Goal: Task Accomplishment & Management: Manage account settings

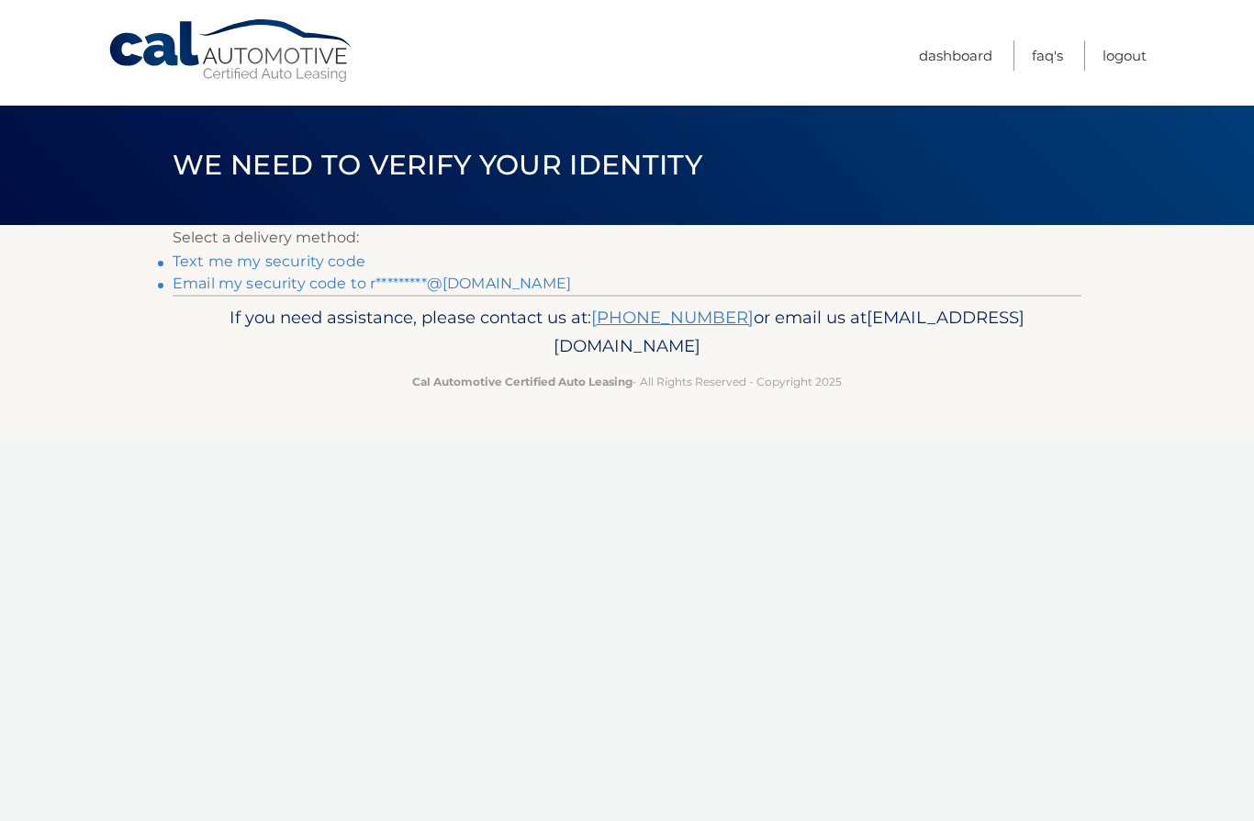
click at [272, 287] on link "Email my security code to r*********@[DOMAIN_NAME]" at bounding box center [372, 282] width 398 height 17
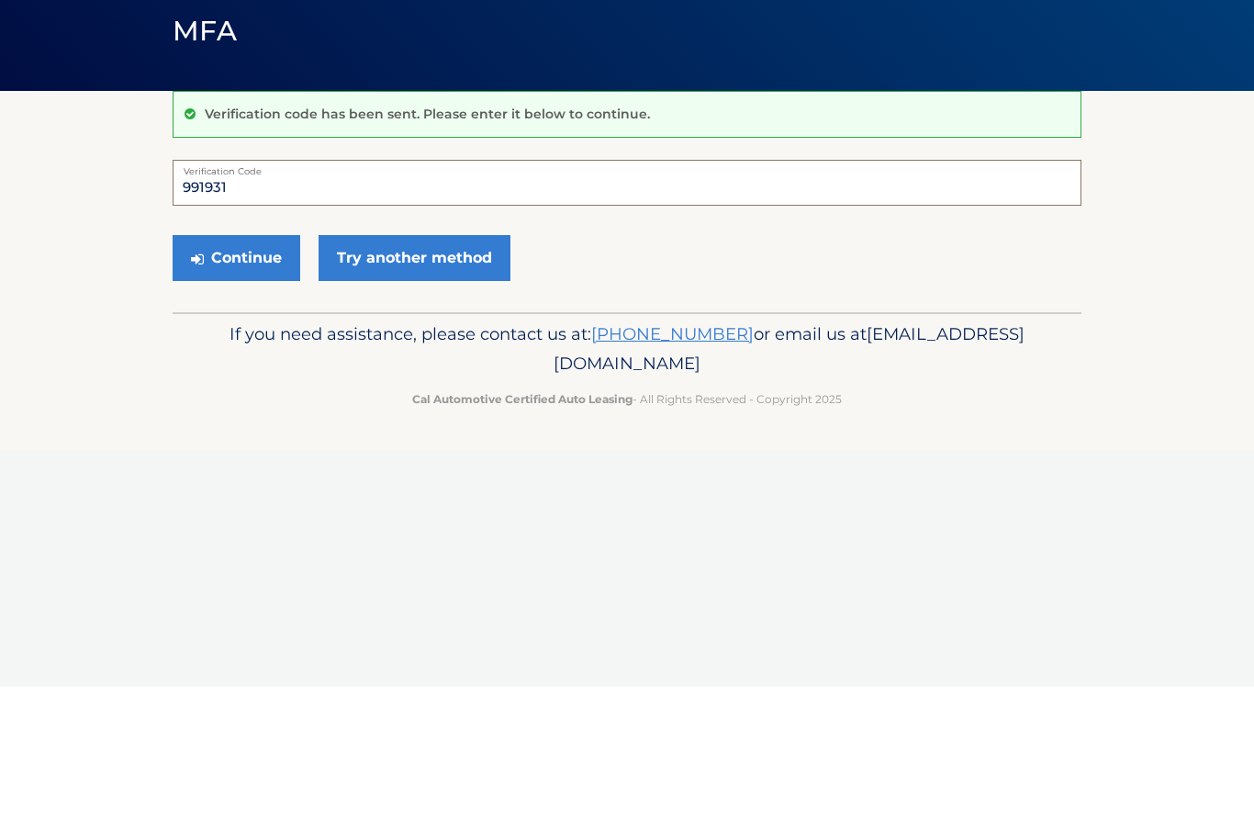
type input "991931"
click at [237, 369] on button "Continue" at bounding box center [237, 392] width 128 height 46
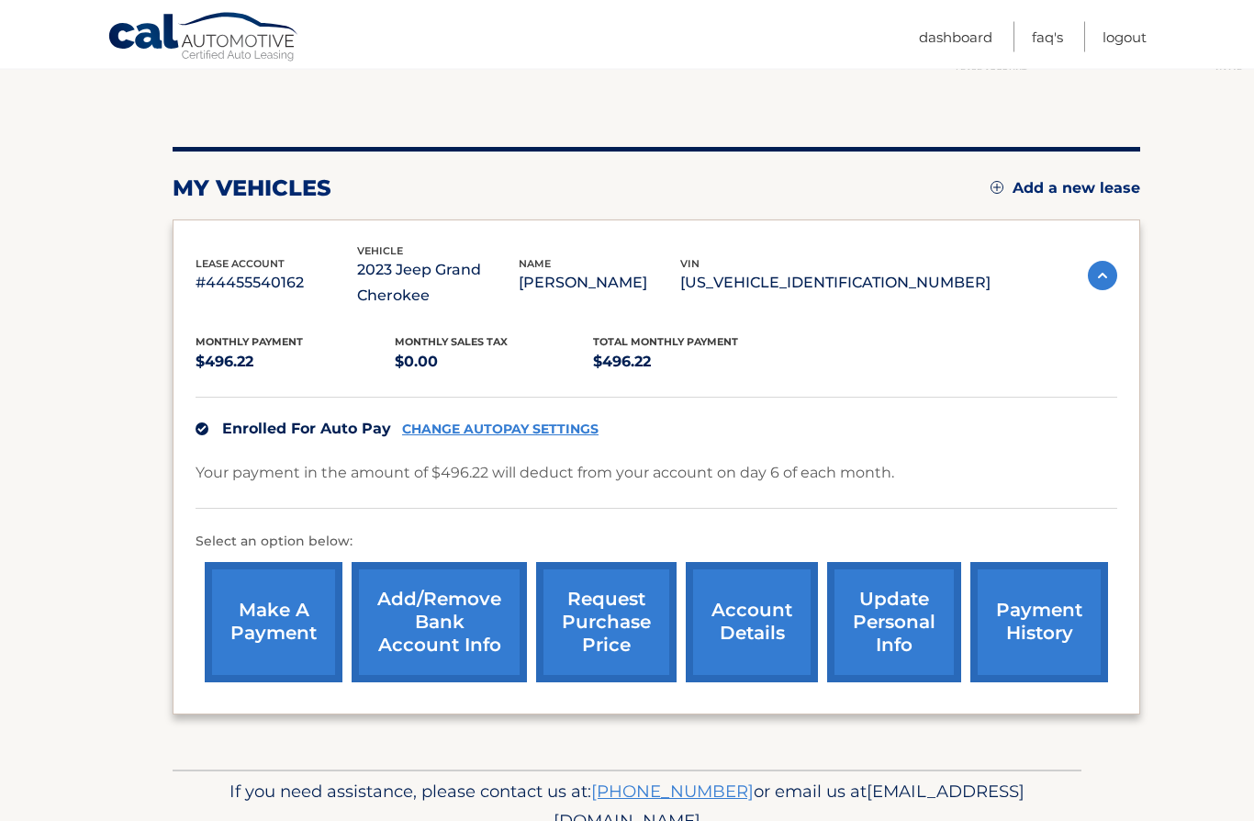
scroll to position [164, 0]
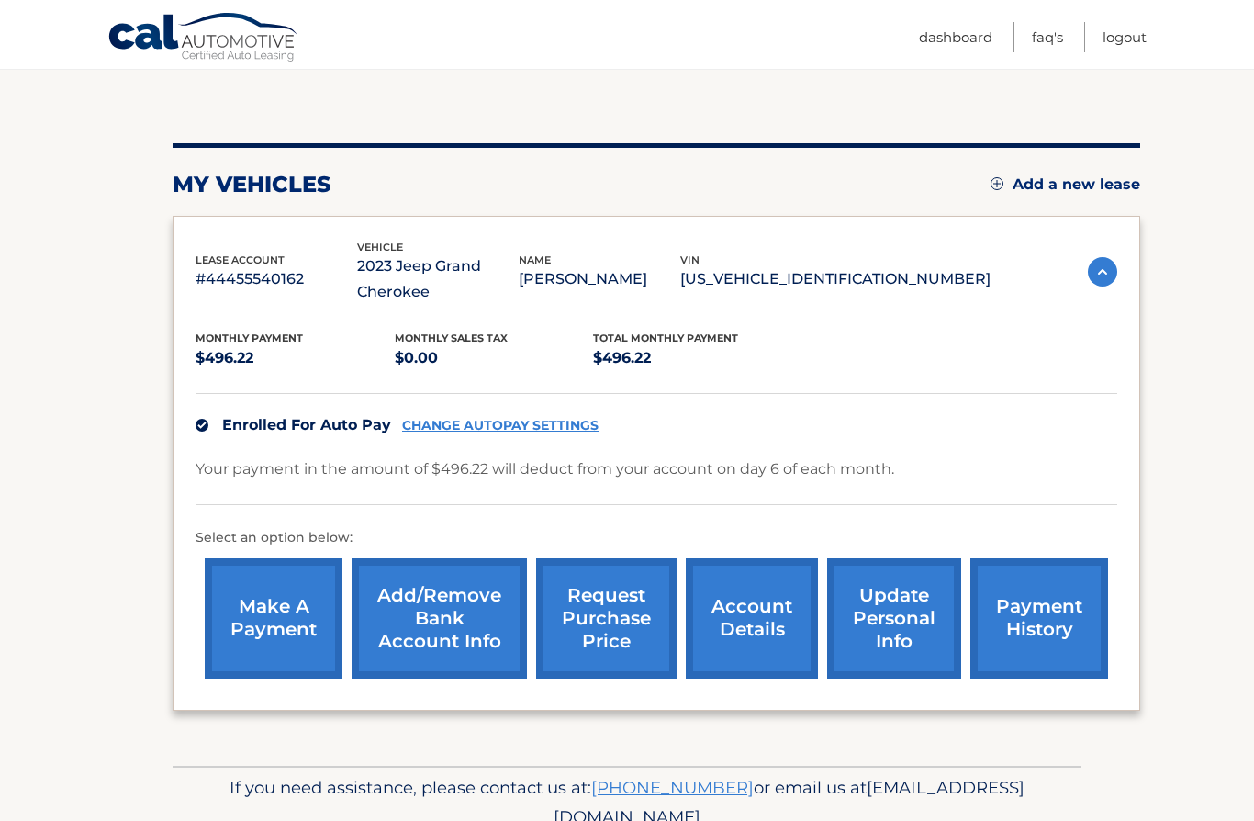
click at [760, 636] on link "account details" at bounding box center [752, 618] width 132 height 120
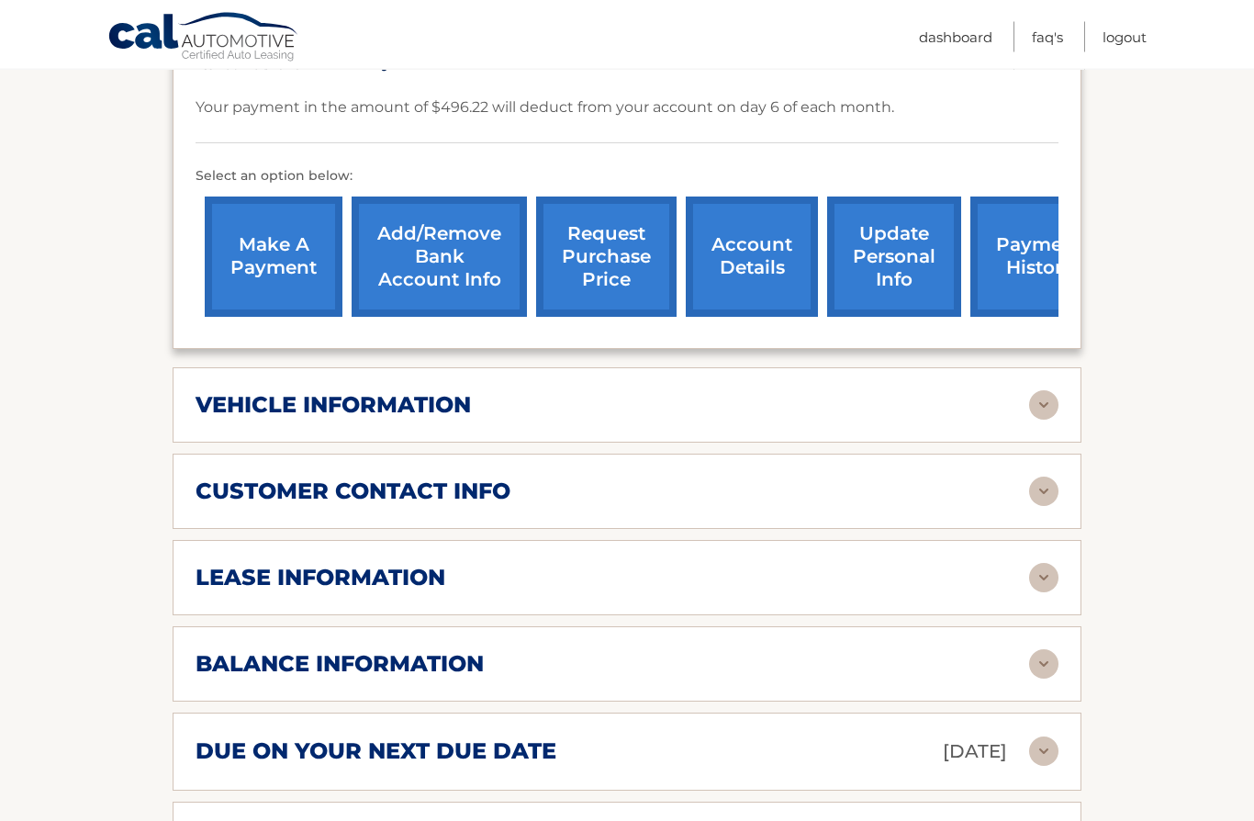
scroll to position [549, 0]
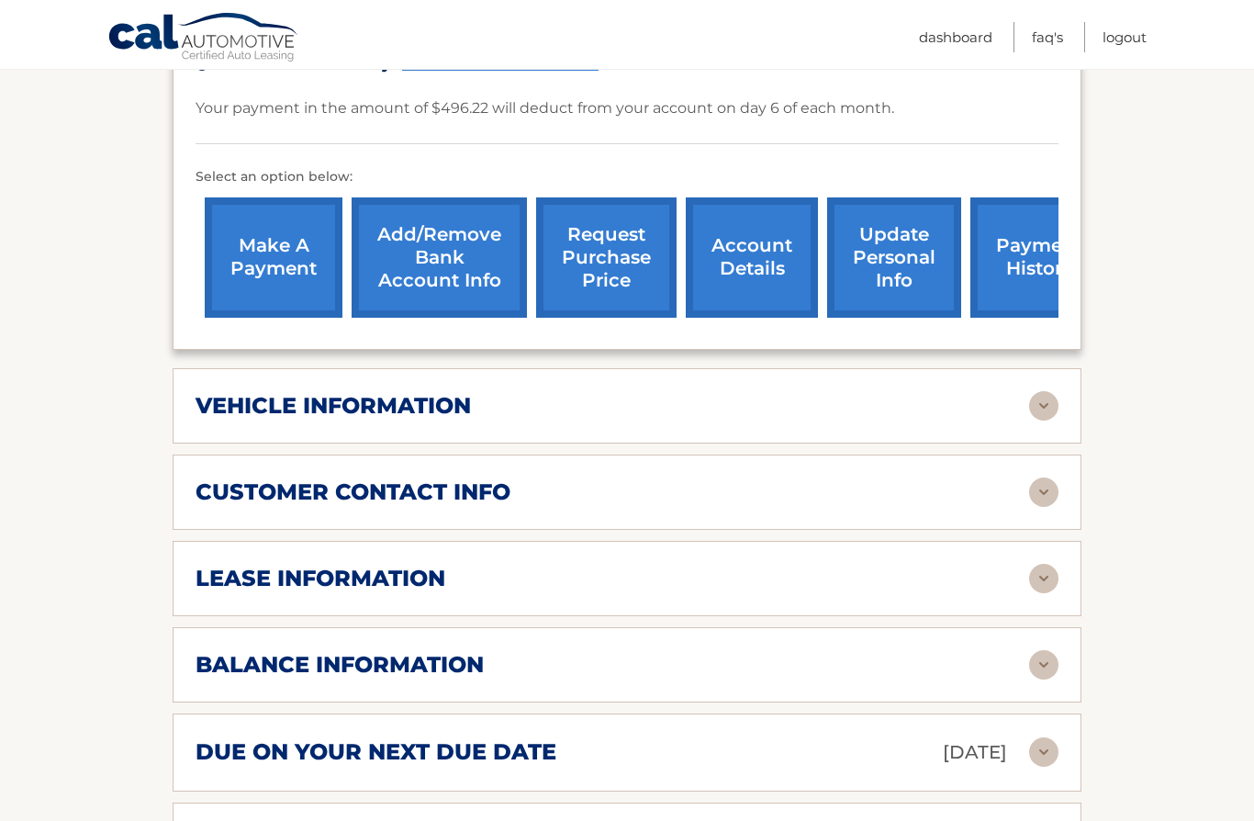
click at [1039, 589] on img at bounding box center [1043, 578] width 29 height 29
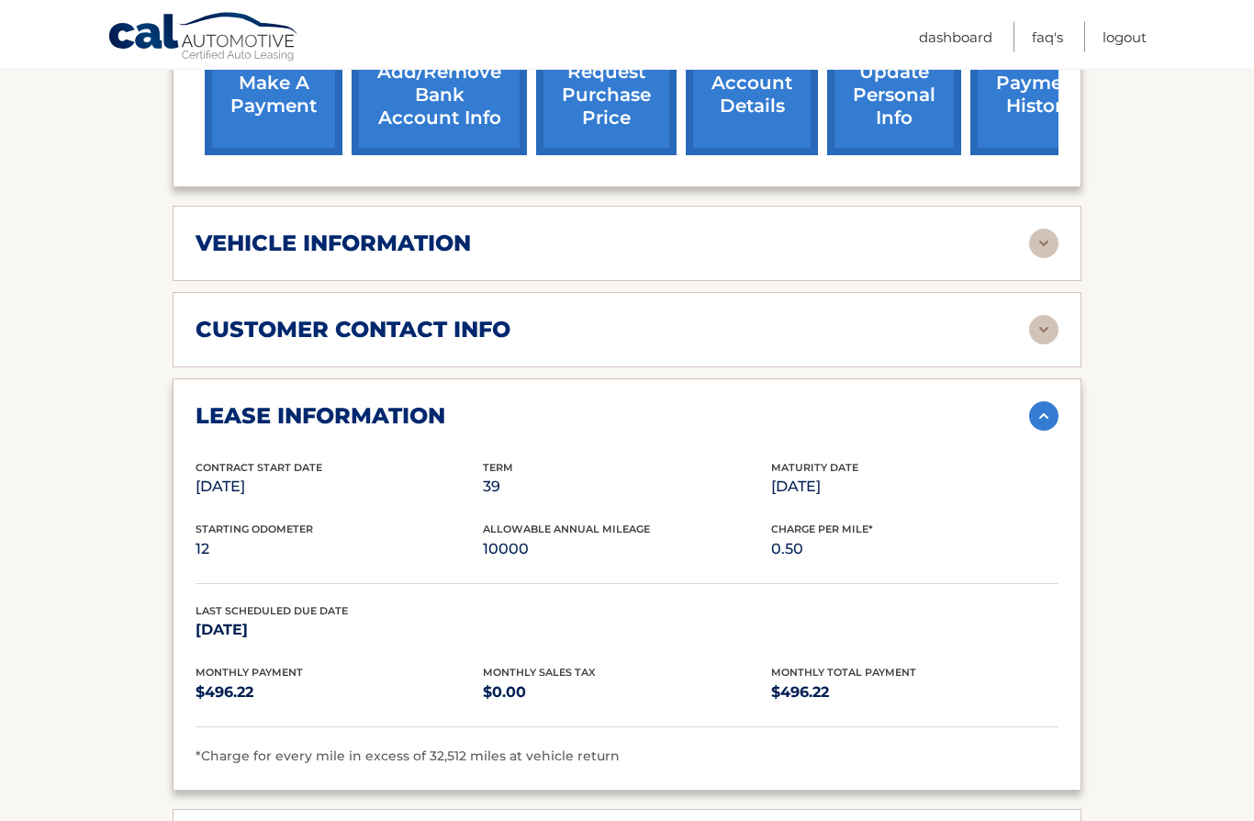
scroll to position [711, 0]
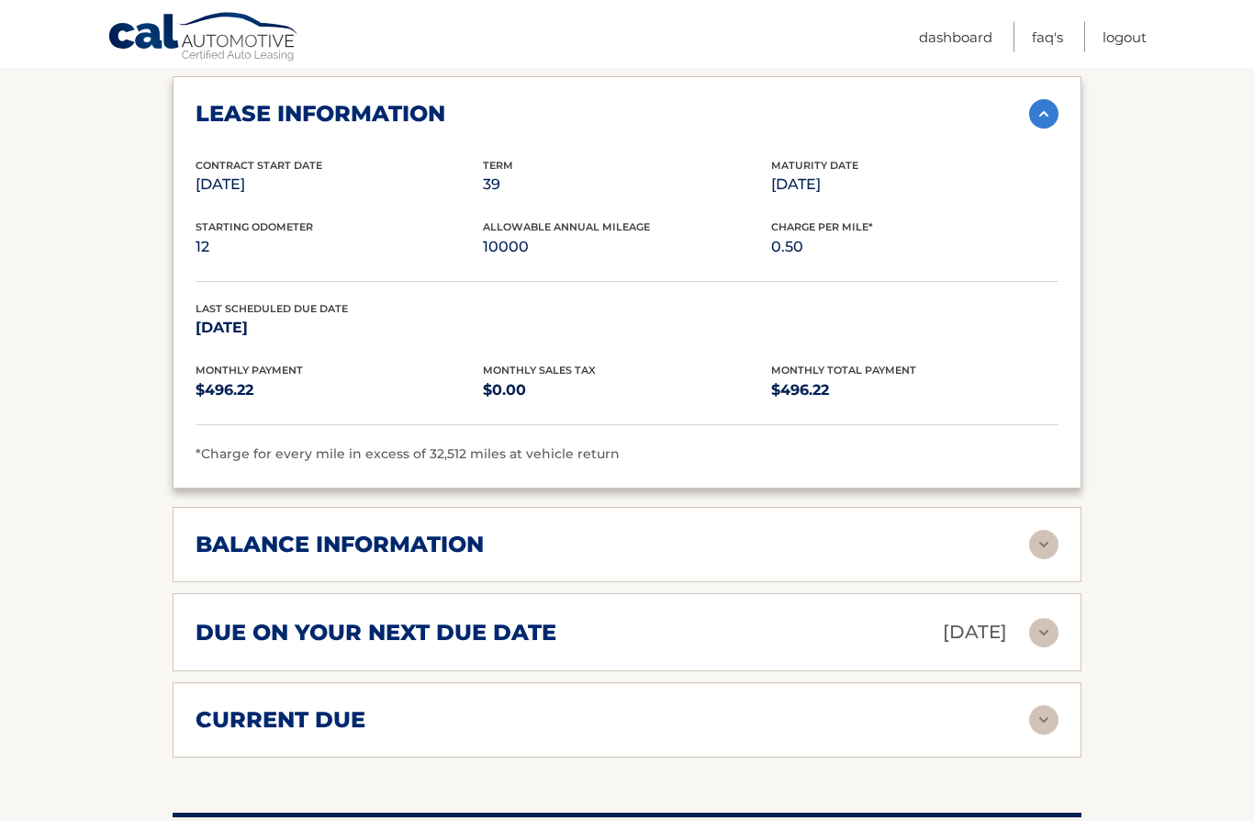
click at [1035, 548] on img at bounding box center [1043, 545] width 29 height 29
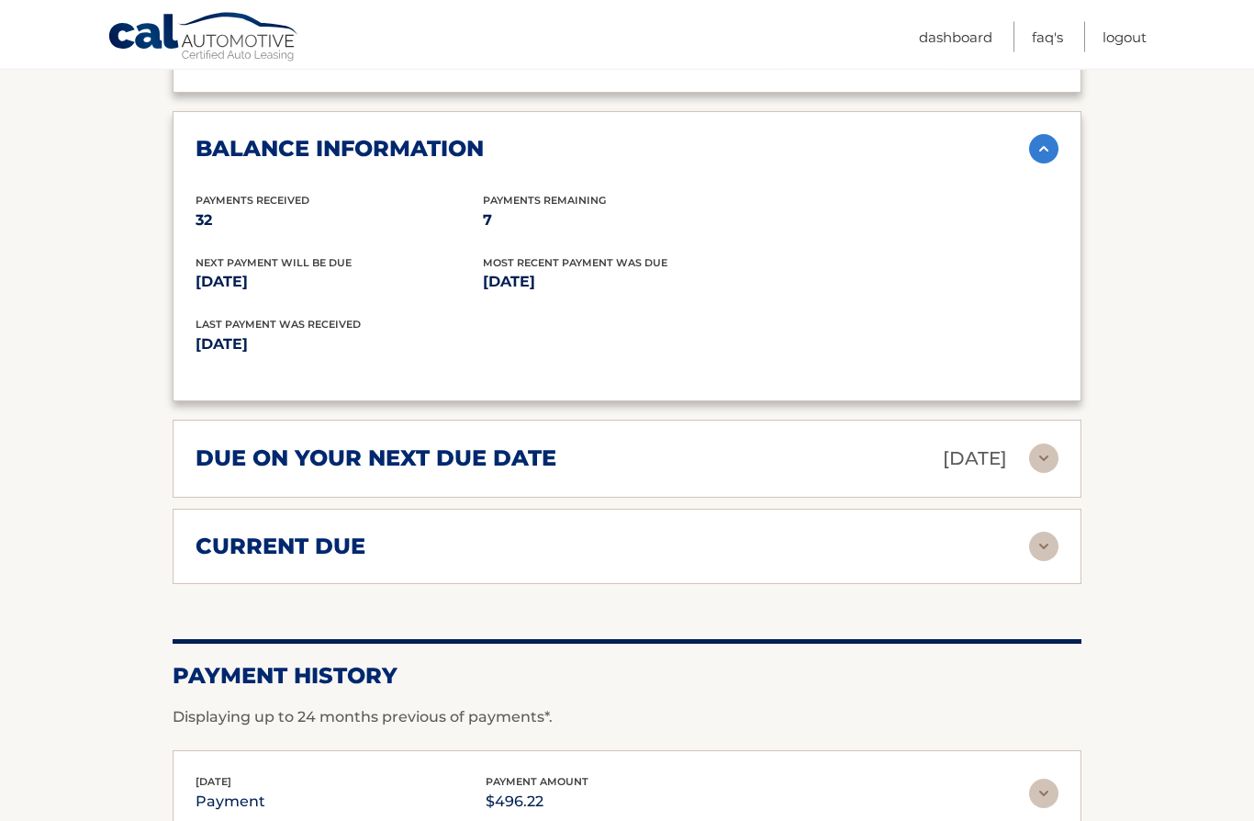
scroll to position [1313, 0]
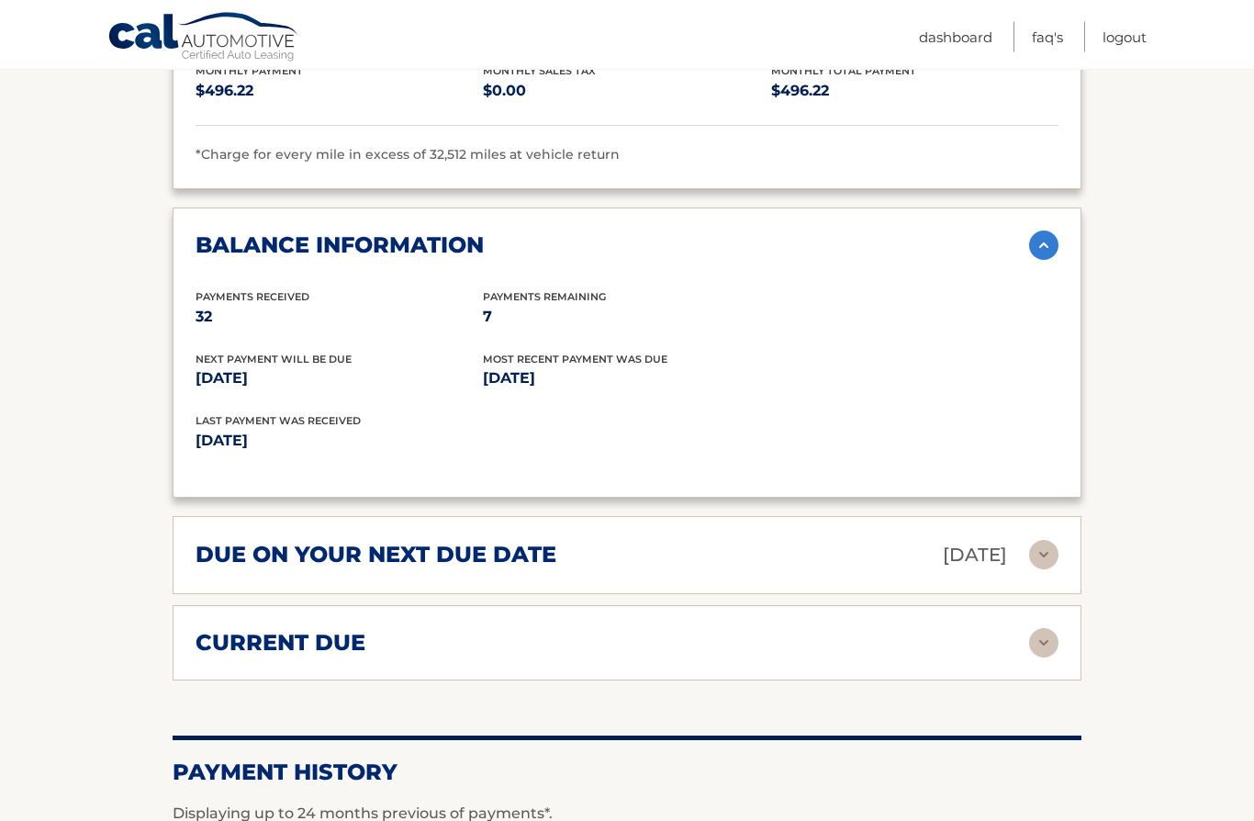
click at [1034, 637] on img at bounding box center [1043, 643] width 29 height 29
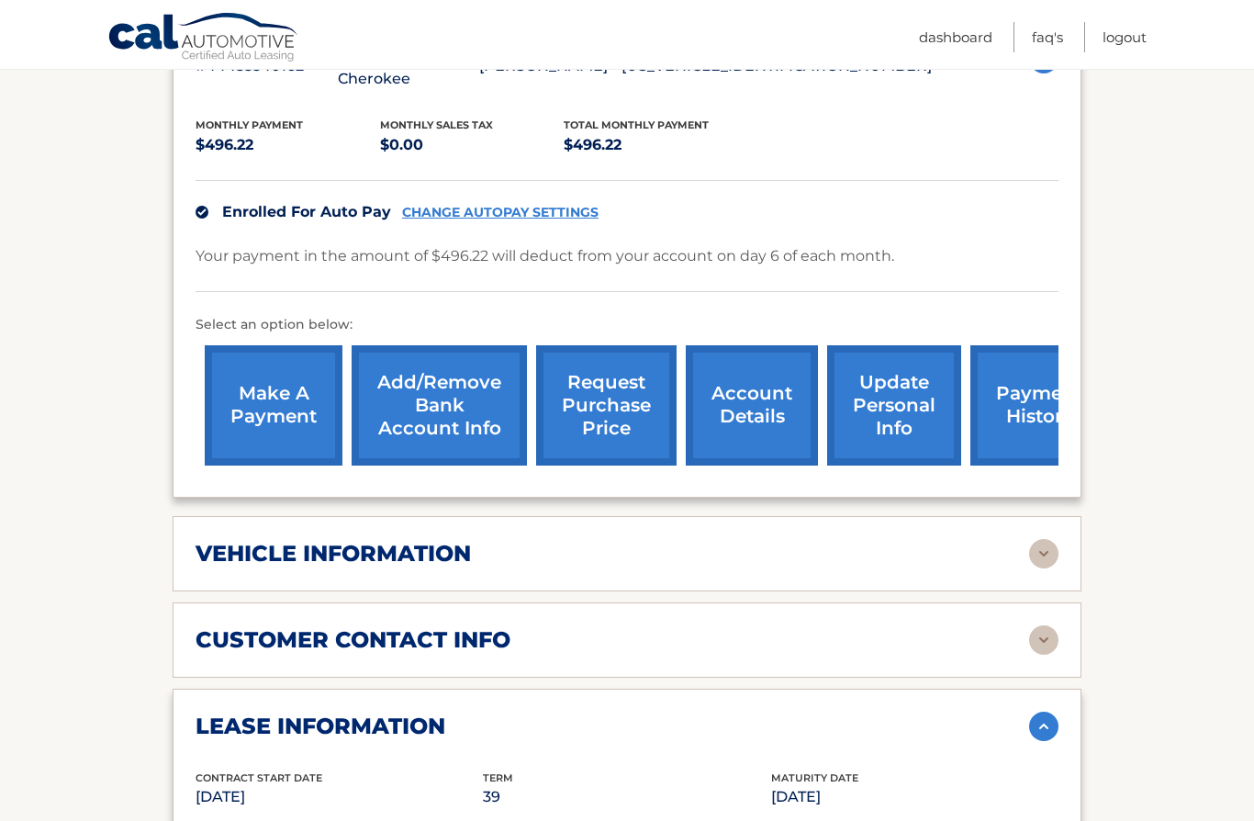
scroll to position [397, 0]
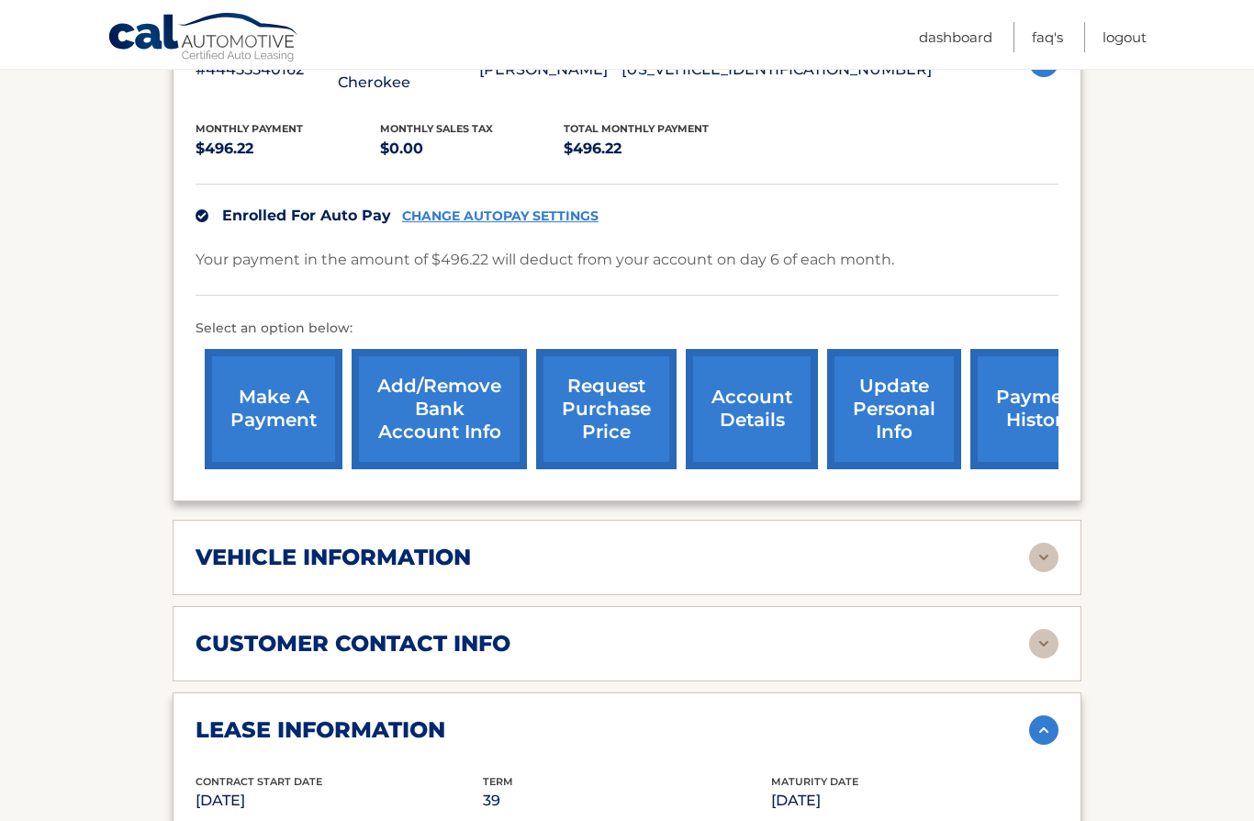
click at [618, 397] on link "request purchase price" at bounding box center [606, 409] width 140 height 120
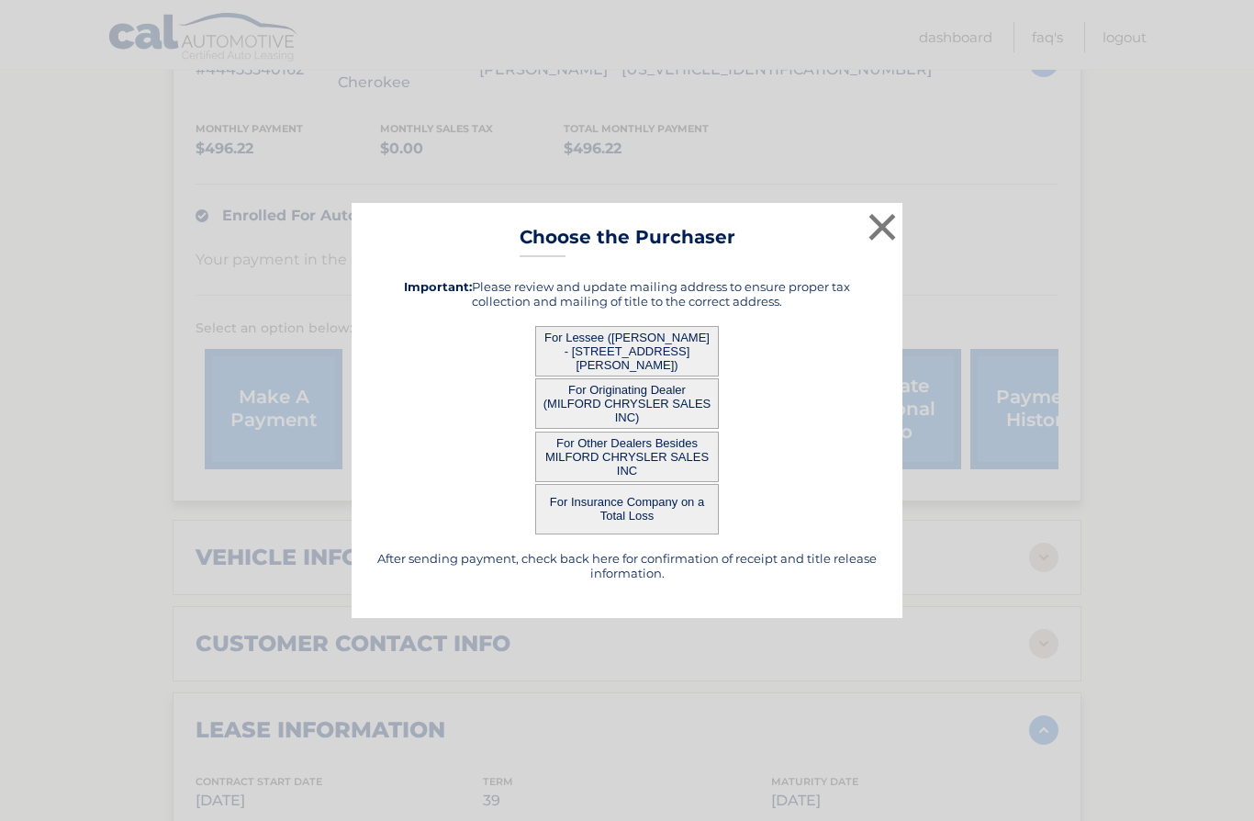
click at [668, 376] on button "For Lessee (THOMAS GESUALDI - 62 Colby Lane, , BRIARCLIFF MANOR, NY 10510)" at bounding box center [627, 351] width 184 height 50
click at [623, 376] on button "For Lessee (THOMAS GESUALDI - 62 Colby Lane, , BRIARCLIFF MANOR, NY 10510)" at bounding box center [627, 351] width 184 height 50
click at [649, 376] on button "For Lessee (THOMAS GESUALDI - 62 Colby Lane, , BRIARCLIFF MANOR, NY 10510)" at bounding box center [627, 351] width 184 height 50
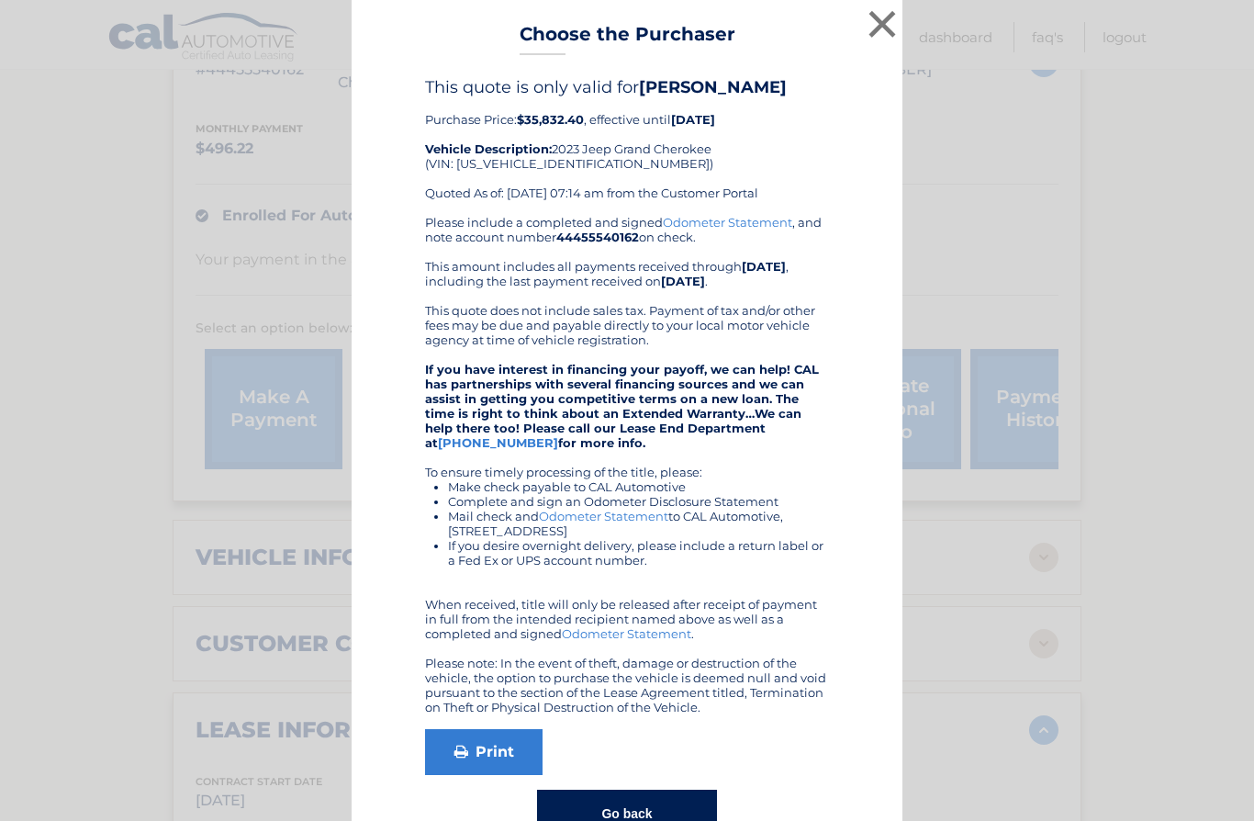
click at [637, 820] on button "Go back" at bounding box center [626, 813] width 179 height 48
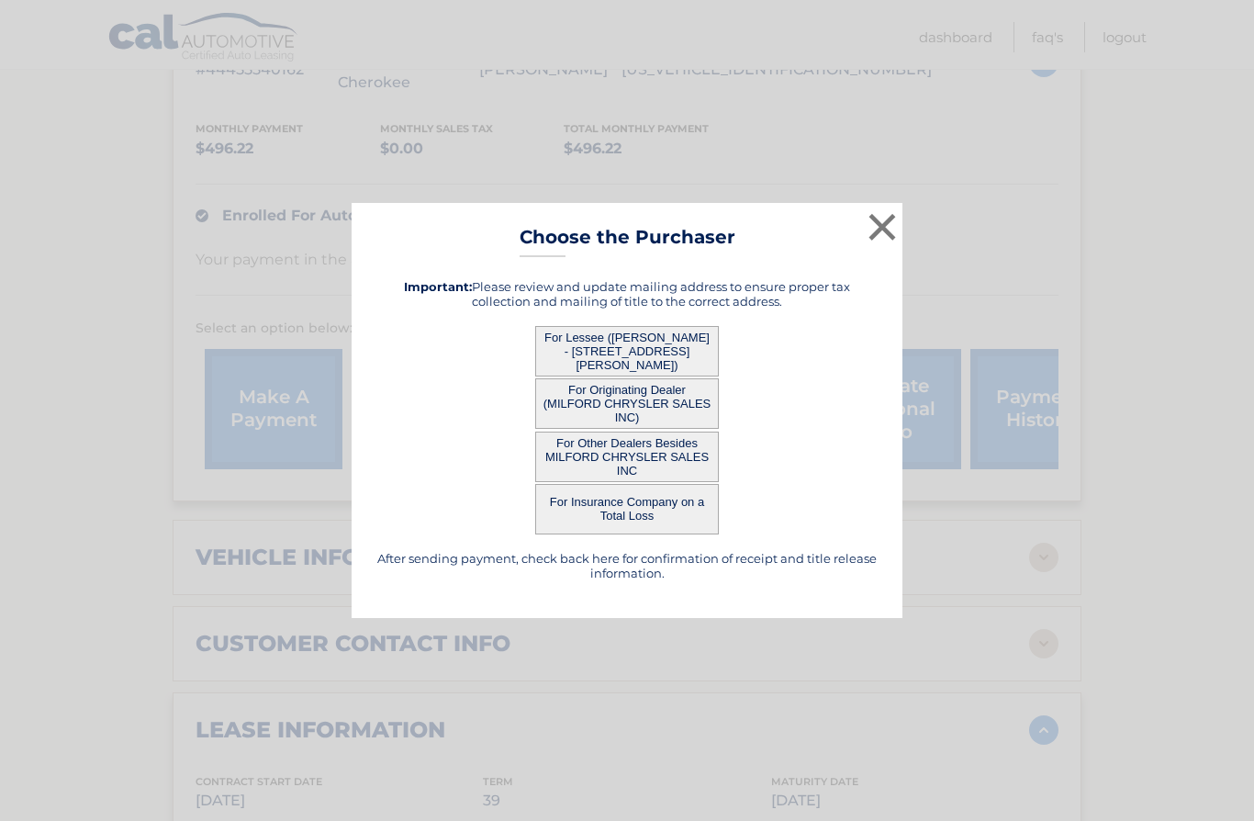
click at [872, 245] on button "×" at bounding box center [882, 226] width 37 height 37
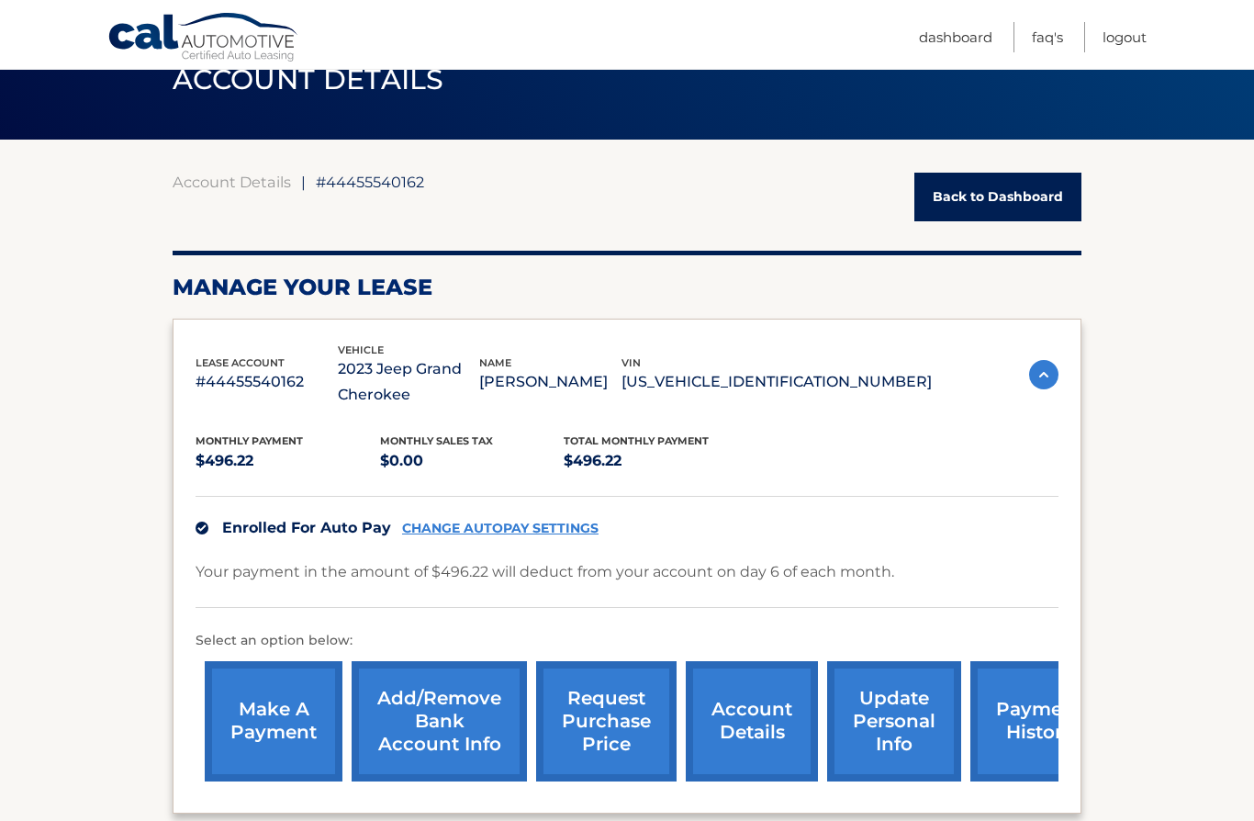
scroll to position [0, 0]
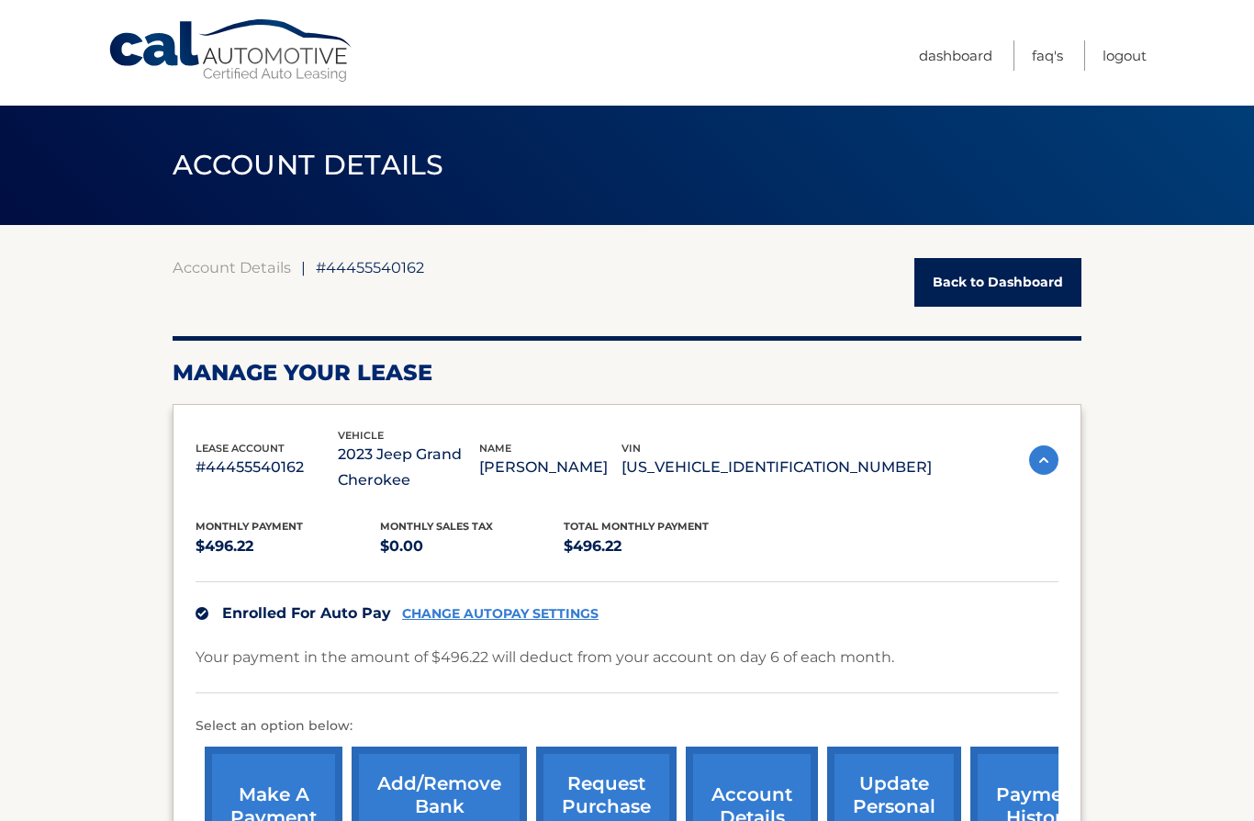
click at [1129, 50] on link "Logout" at bounding box center [1124, 55] width 44 height 30
